Goal: Task Accomplishment & Management: Complete application form

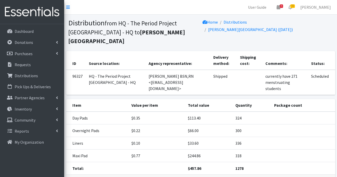
scroll to position [21, 0]
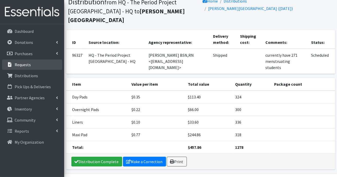
click at [38, 64] on link "Requests" at bounding box center [32, 65] width 60 height 10
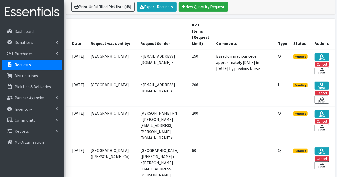
scroll to position [154, 0]
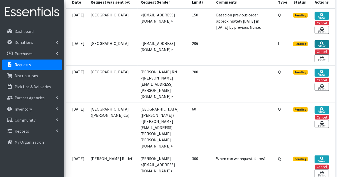
click at [321, 44] on icon at bounding box center [322, 44] width 4 height 4
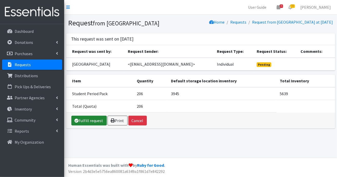
click at [90, 125] on link "Fulfill request" at bounding box center [88, 121] width 35 height 10
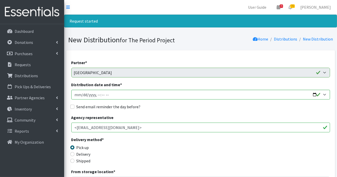
scroll to position [51, 0]
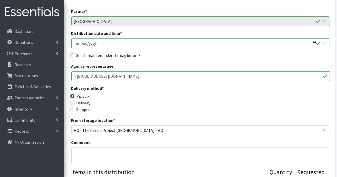
click at [74, 110] on div "Shipped" at bounding box center [103, 110] width 65 height 6
click at [73, 110] on input "Shipped" at bounding box center [72, 110] width 4 height 4
radio input "true"
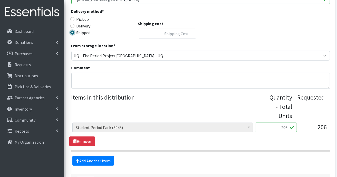
scroll to position [154, 0]
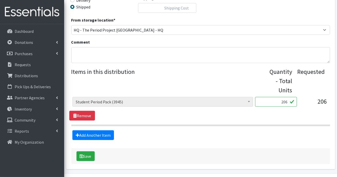
click at [290, 105] on input "206" at bounding box center [276, 102] width 42 height 10
type input "200"
click at [87, 154] on button "Save" at bounding box center [86, 157] width 18 height 10
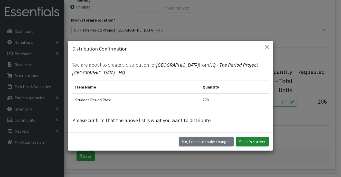
click at [259, 141] on button "Yes, it's correct" at bounding box center [252, 142] width 33 height 10
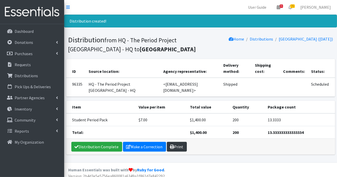
click at [173, 144] on link "Print" at bounding box center [177, 147] width 20 height 10
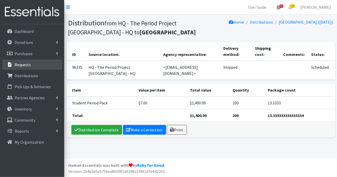
click at [23, 64] on p "Requests" at bounding box center [23, 64] width 16 height 5
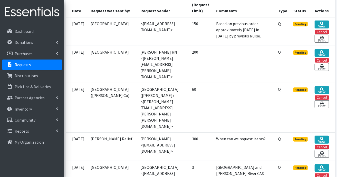
scroll to position [154, 0]
